Goal: Task Accomplishment & Management: Manage account settings

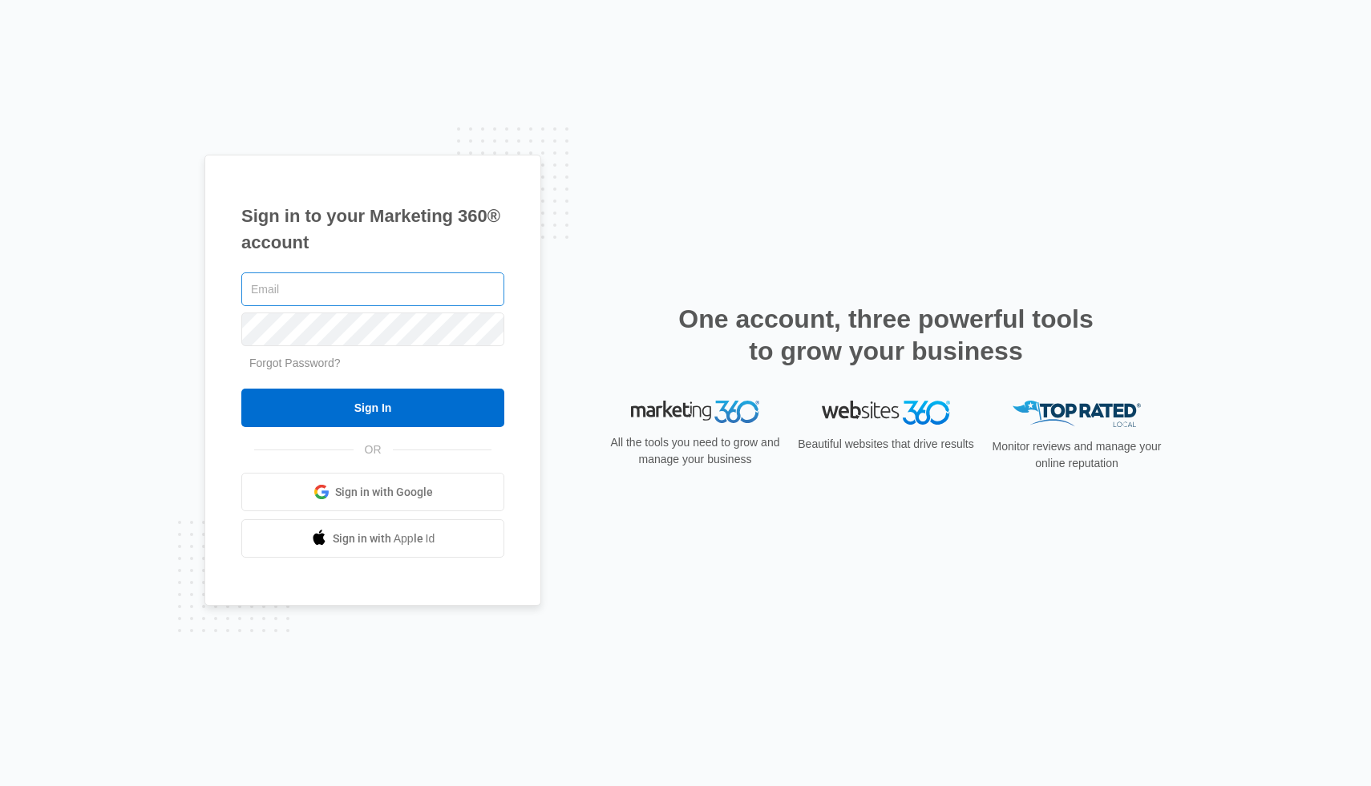
click at [305, 296] on input "text" at bounding box center [372, 290] width 263 height 34
type input "[EMAIL_ADDRESS][DOMAIN_NAME]"
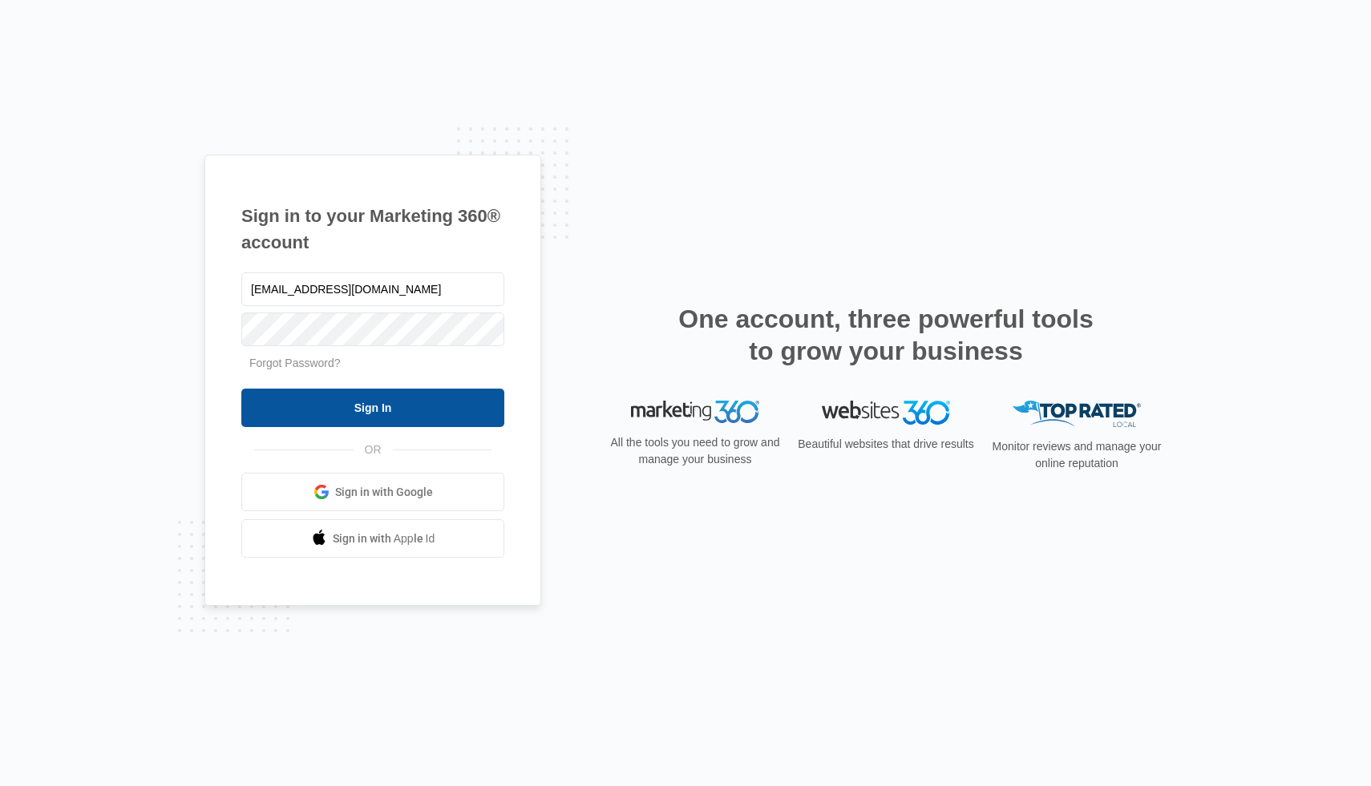
click at [339, 410] on input "Sign In" at bounding box center [372, 408] width 263 height 38
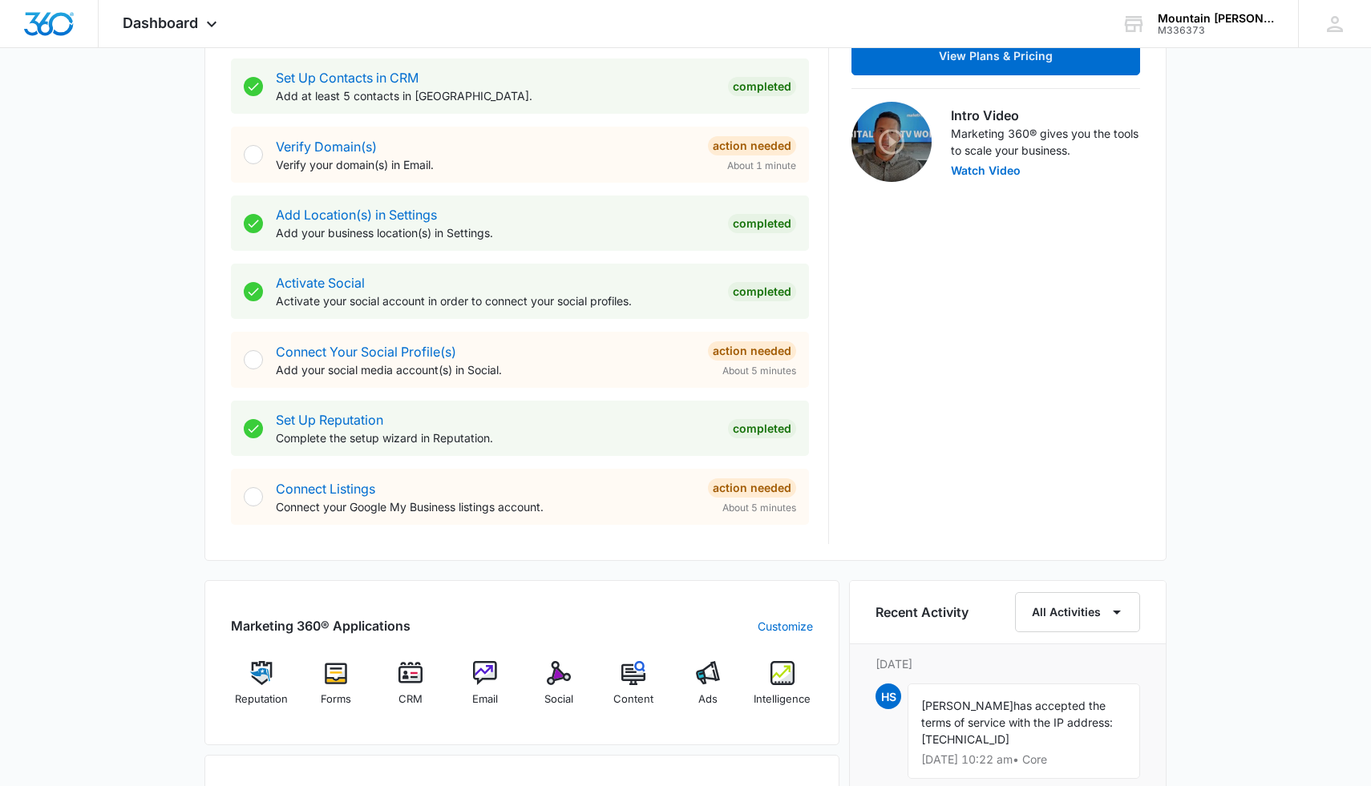
scroll to position [467, 0]
click at [333, 675] on img at bounding box center [336, 673] width 24 height 24
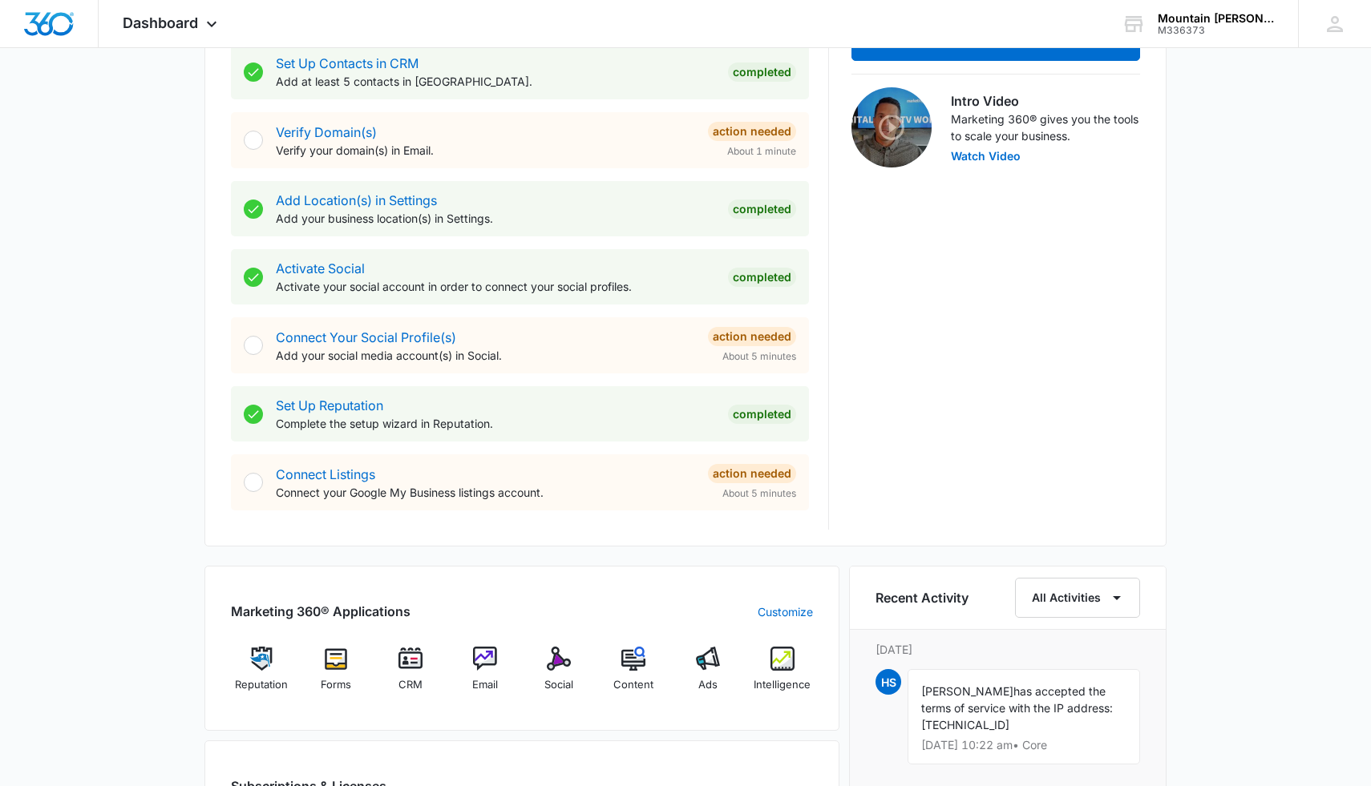
scroll to position [483, 0]
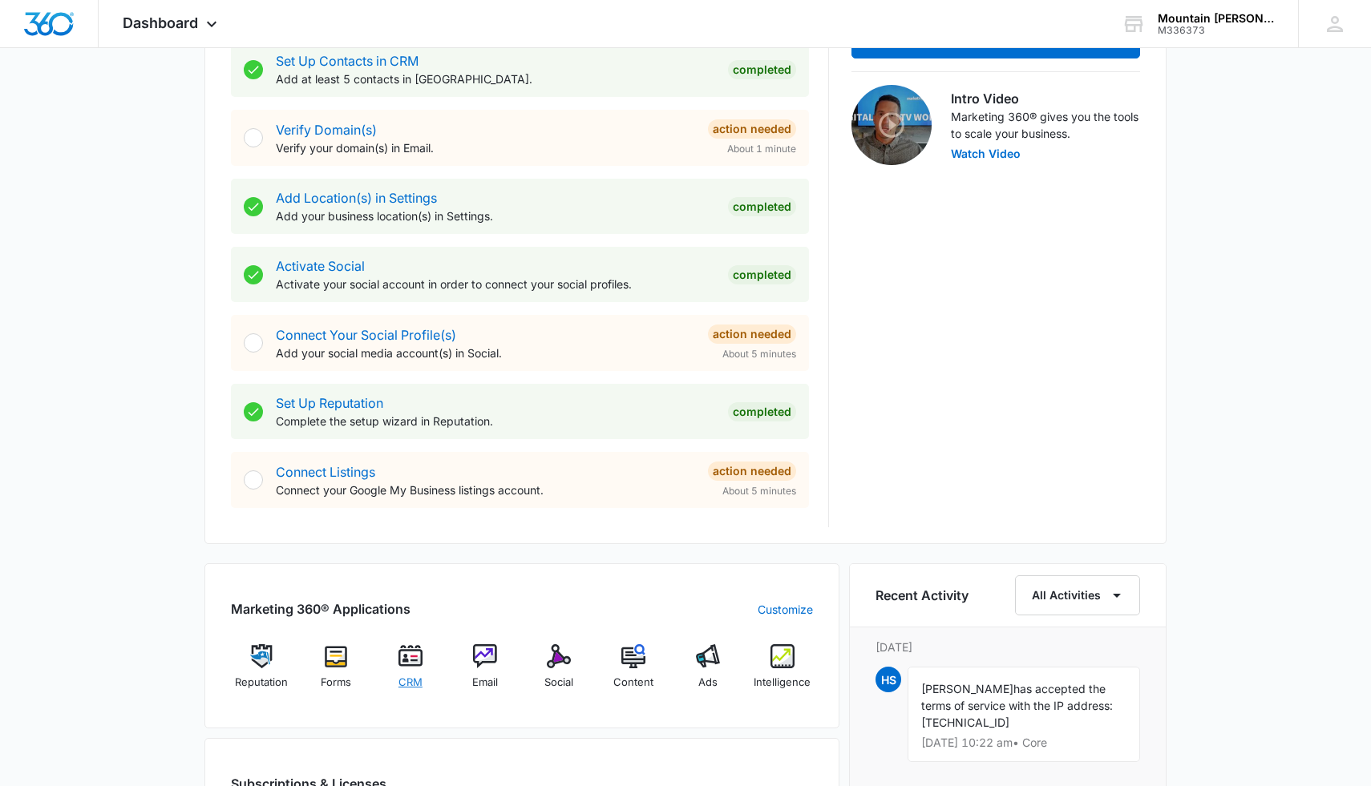
click at [411, 659] on img at bounding box center [410, 657] width 24 height 24
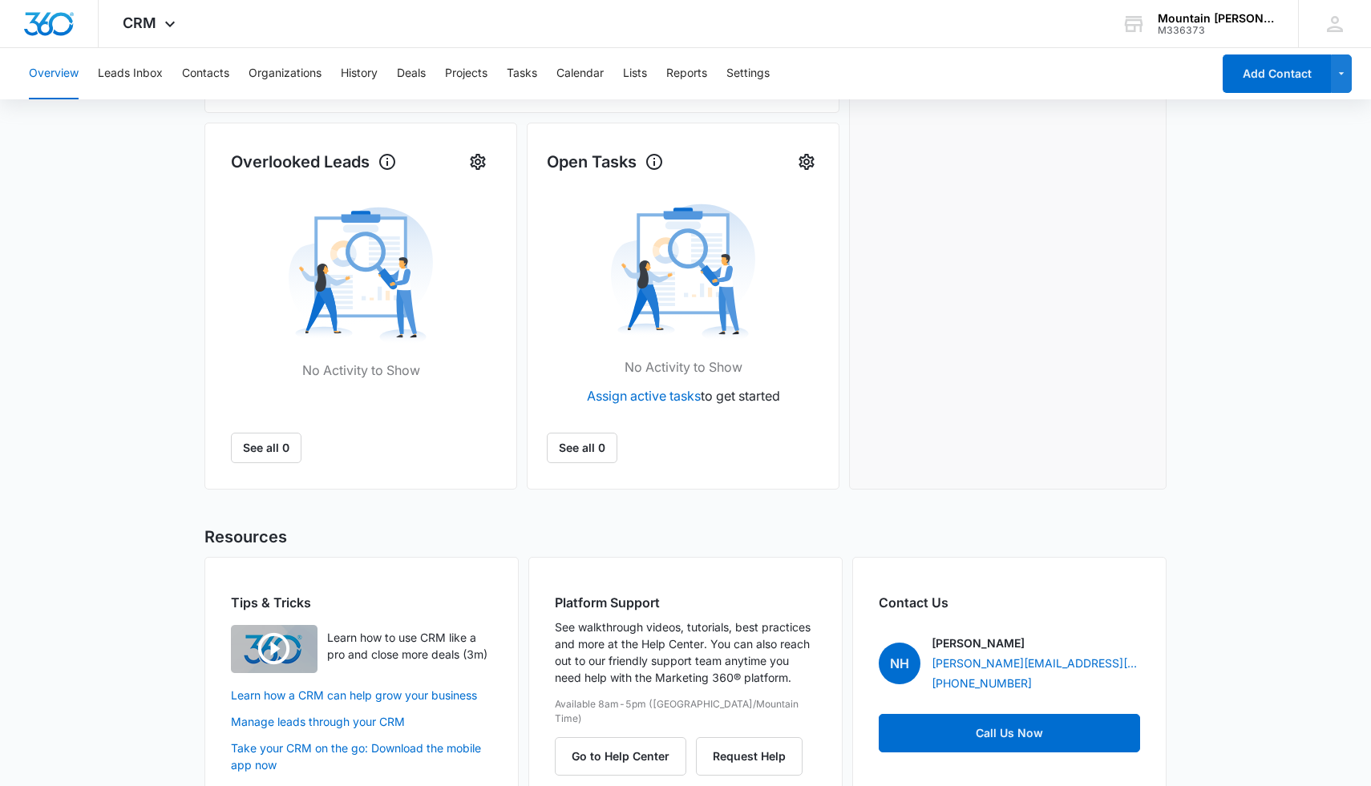
scroll to position [464, 0]
